Goal: Find specific page/section: Find specific page/section

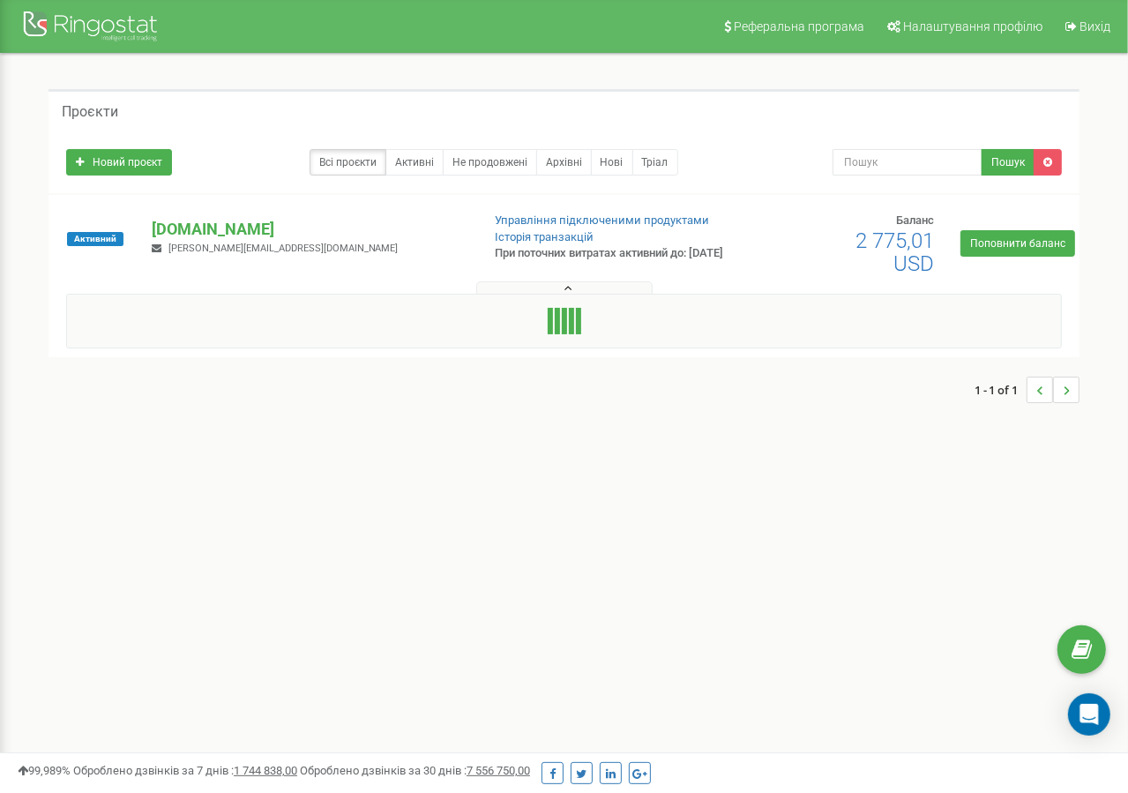
click at [276, 164] on div "Всі проєкти Активні Не продовжені Архівні [GEOGRAPHIC_DATA]" at bounding box center [436, 162] width 740 height 26
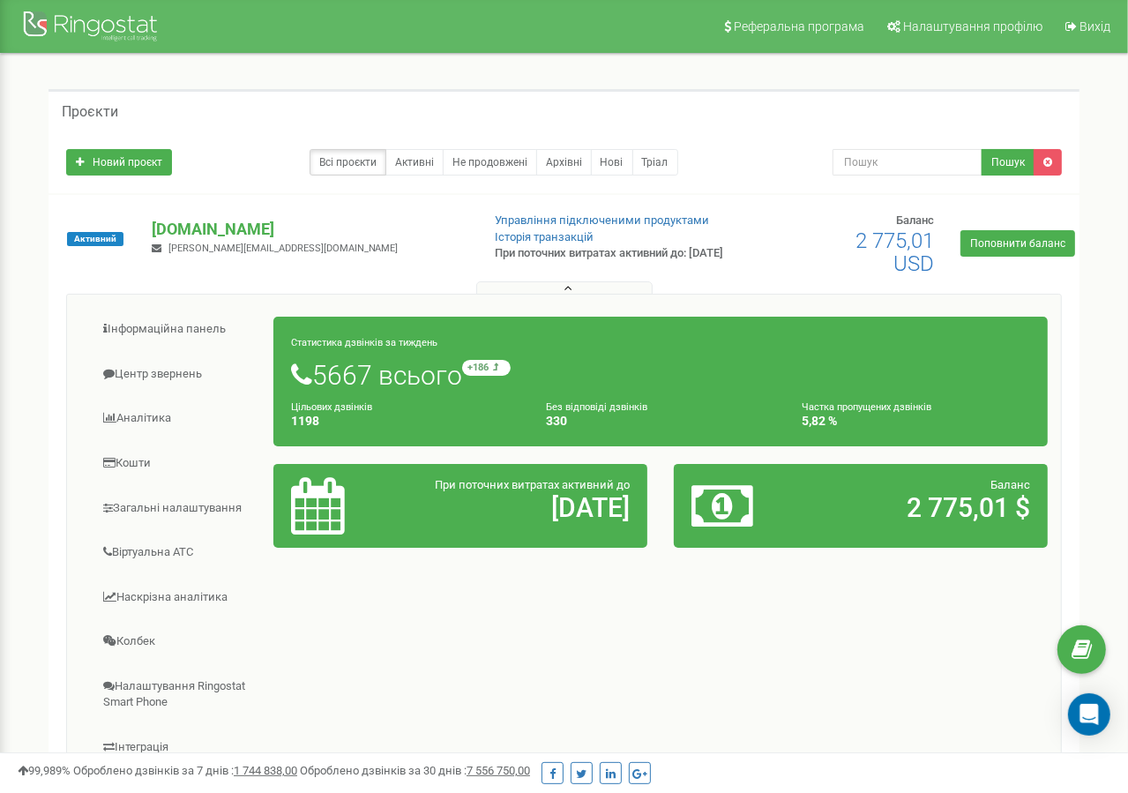
scroll to position [235, 0]
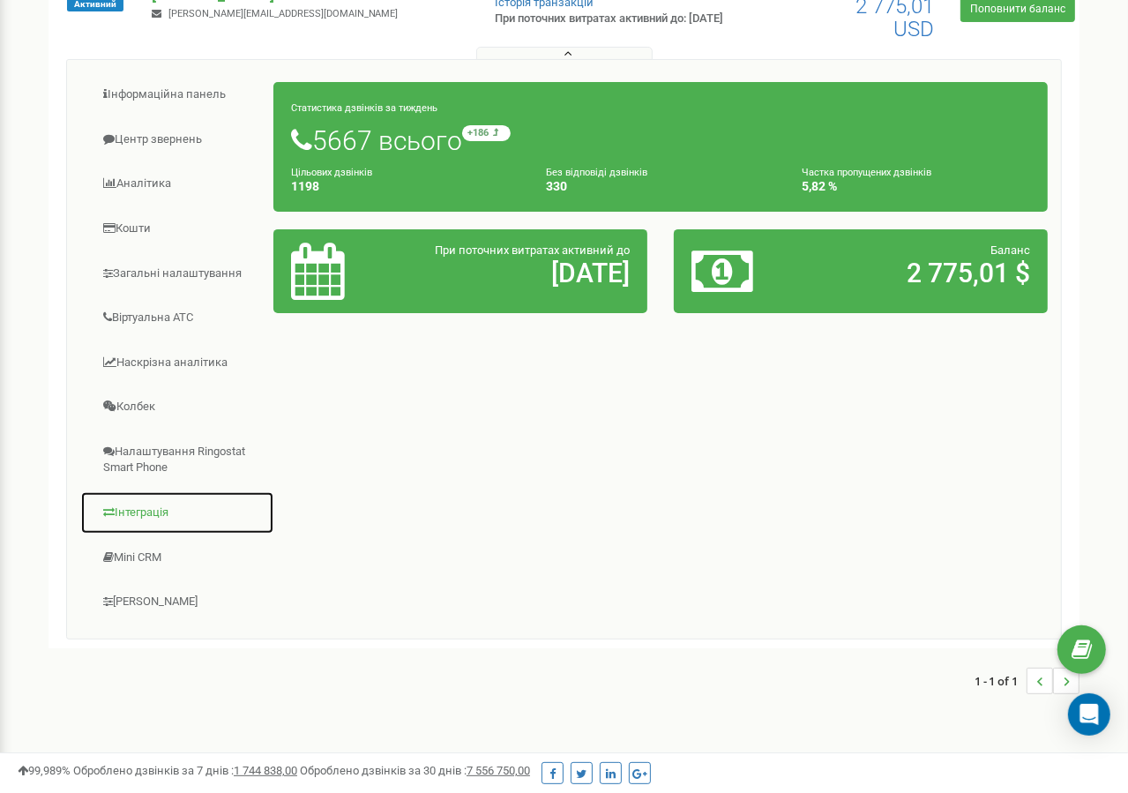
click at [160, 518] on link "Інтеграція" at bounding box center [177, 512] width 194 height 43
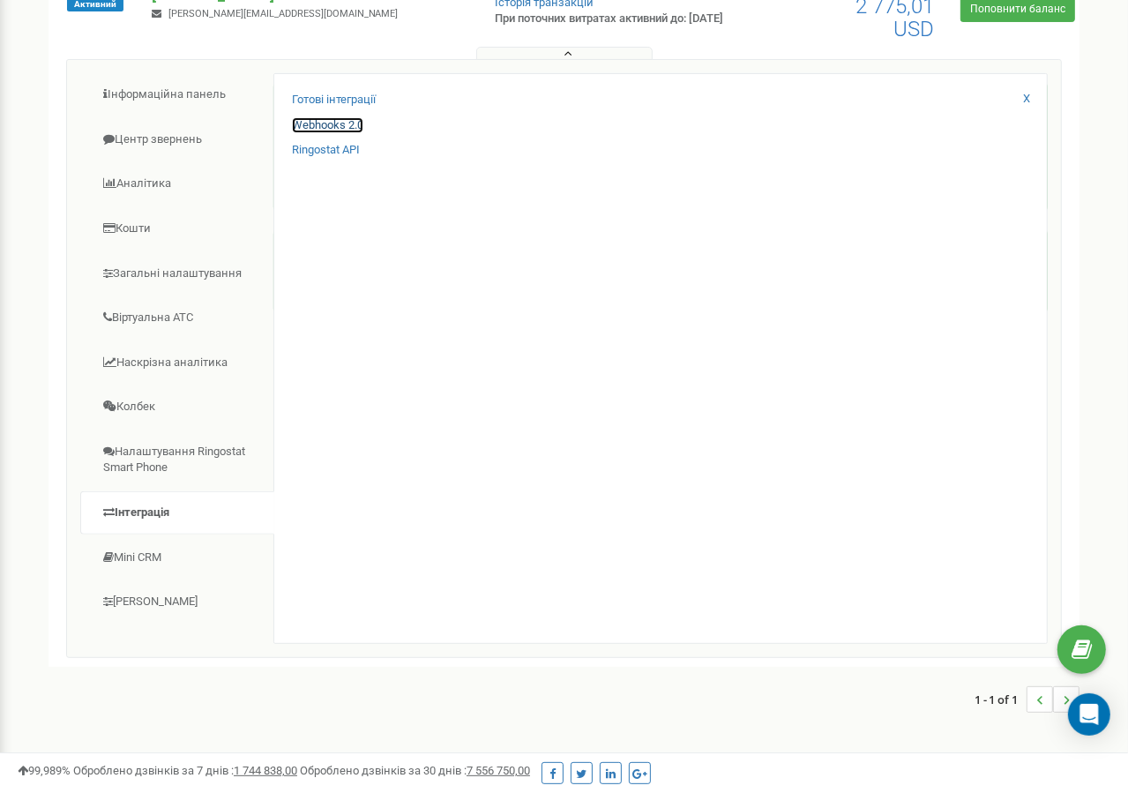
click at [363, 130] on link "Webhooks 2.0" at bounding box center [327, 125] width 71 height 17
